Goal: Transaction & Acquisition: Purchase product/service

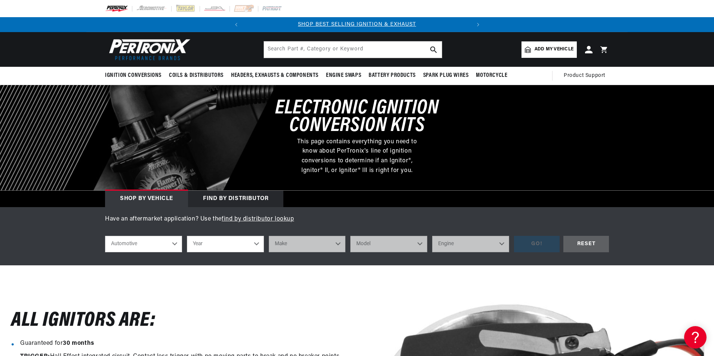
click at [219, 247] on select "Year [DATE] 2025 2024 2023 2022 2021 2020 2019 2018 2017 2016 2015 2014 2013 20…" at bounding box center [225, 244] width 77 height 16
select select "1970"
click at [187, 236] on select "Year 2026 2025 2024 2023 2022 2021 2020 2019 2018 2017 2016 2015 2014 2013 2012…" at bounding box center [225, 244] width 77 height 16
select select "1970"
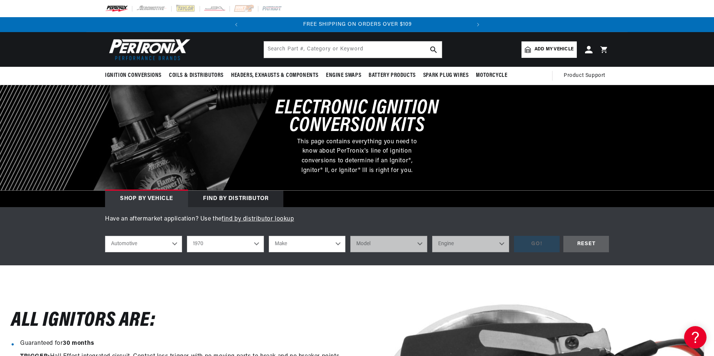
click at [282, 242] on select "Make Alfa Romeo American Motors Aston Martin Audi Austin Austin Healey Avanti B…" at bounding box center [307, 244] width 77 height 16
select select "Oldsmobile"
click at [269, 236] on select "Make Alfa Romeo American Motors Aston Martin Audi Austin Austin Healey Avanti B…" at bounding box center [307, 244] width 77 height 16
select select "Oldsmobile"
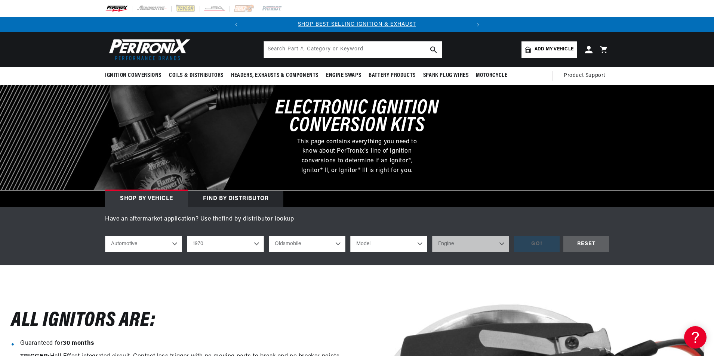
click at [386, 247] on select "Model 98 442 Cutlass Cutlass Supreme Delta 88 F85 Toronado Vista Cruiser" at bounding box center [388, 244] width 77 height 16
select select "98"
click at [350, 236] on select "Model 98 442 Cutlass Cutlass Supreme Delta 88 F85 Toronado Vista Cruiser" at bounding box center [388, 244] width 77 height 16
select select "98"
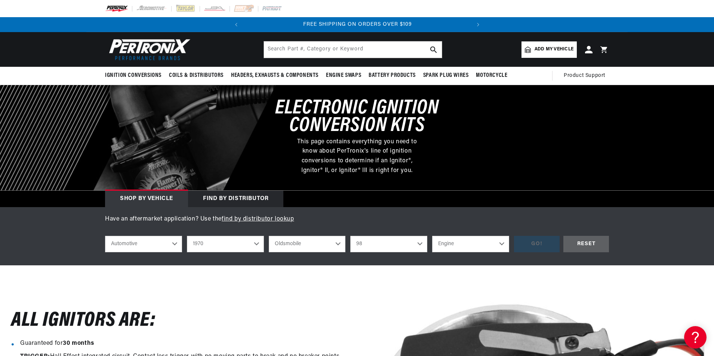
click at [457, 242] on select "Engine 6.1L 6.5L 7.0L 455cid / 7.5L" at bounding box center [470, 244] width 77 height 16
select select "455cid-7.5L"
click at [432, 236] on select "Engine 6.1L 6.5L 7.0L 455cid / 7.5L" at bounding box center [470, 244] width 77 height 16
select select "455cid-7.5L"
click at [530, 244] on div "GO!" at bounding box center [537, 244] width 46 height 17
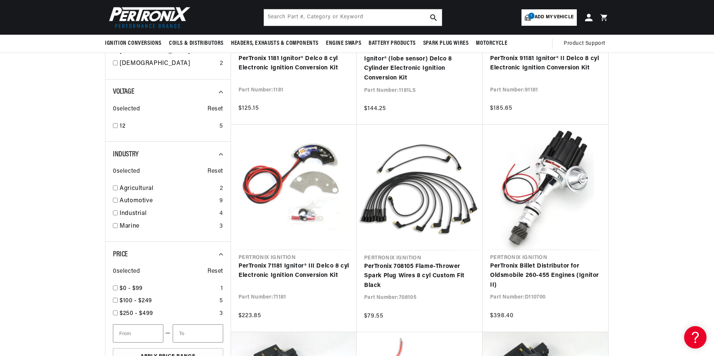
scroll to position [0, 226]
